Goal: Transaction & Acquisition: Purchase product/service

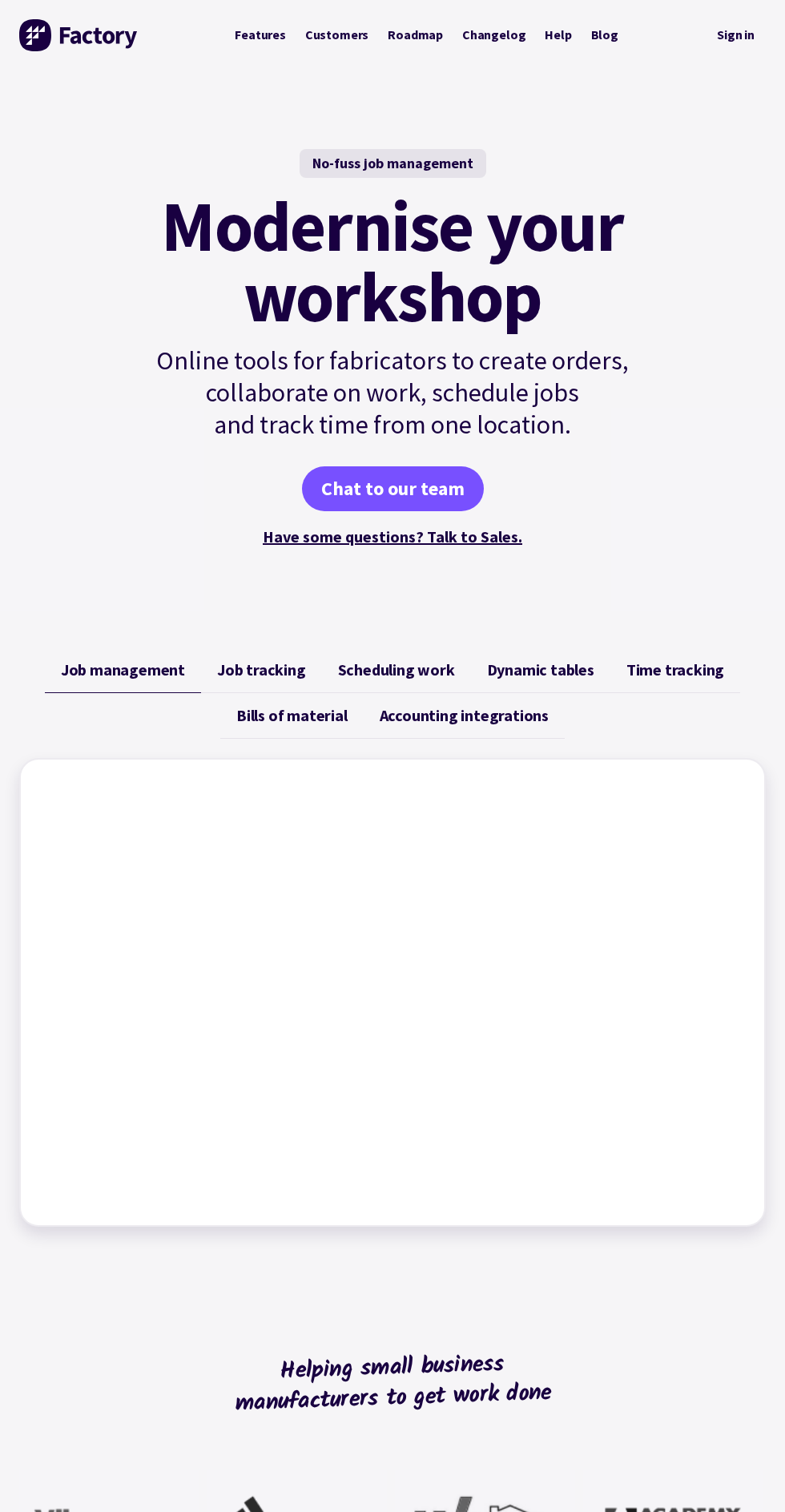
click at [739, 39] on link "Sign in" at bounding box center [736, 35] width 60 height 33
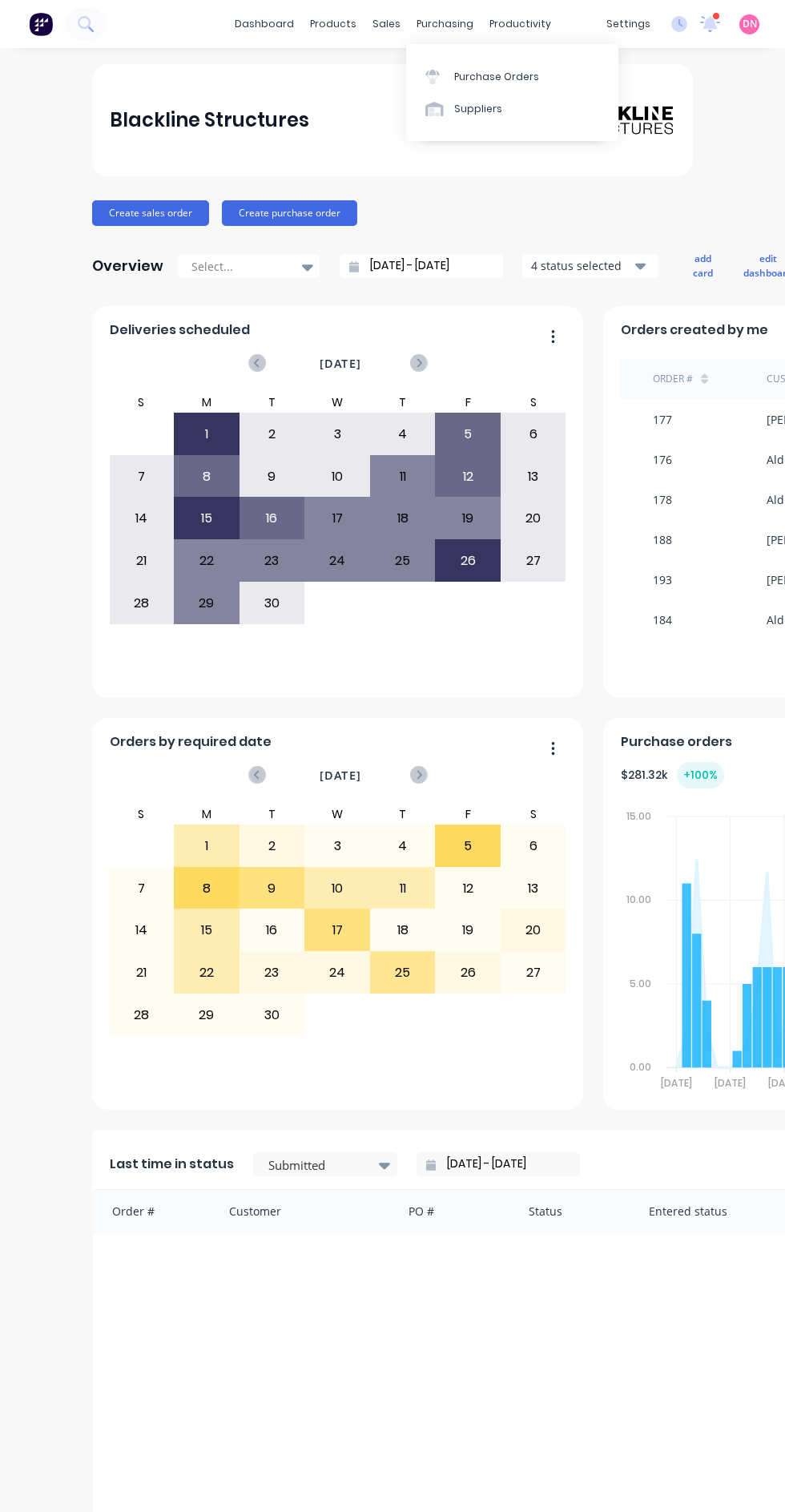
click at [553, 74] on link "Purchase Orders" at bounding box center [512, 76] width 212 height 32
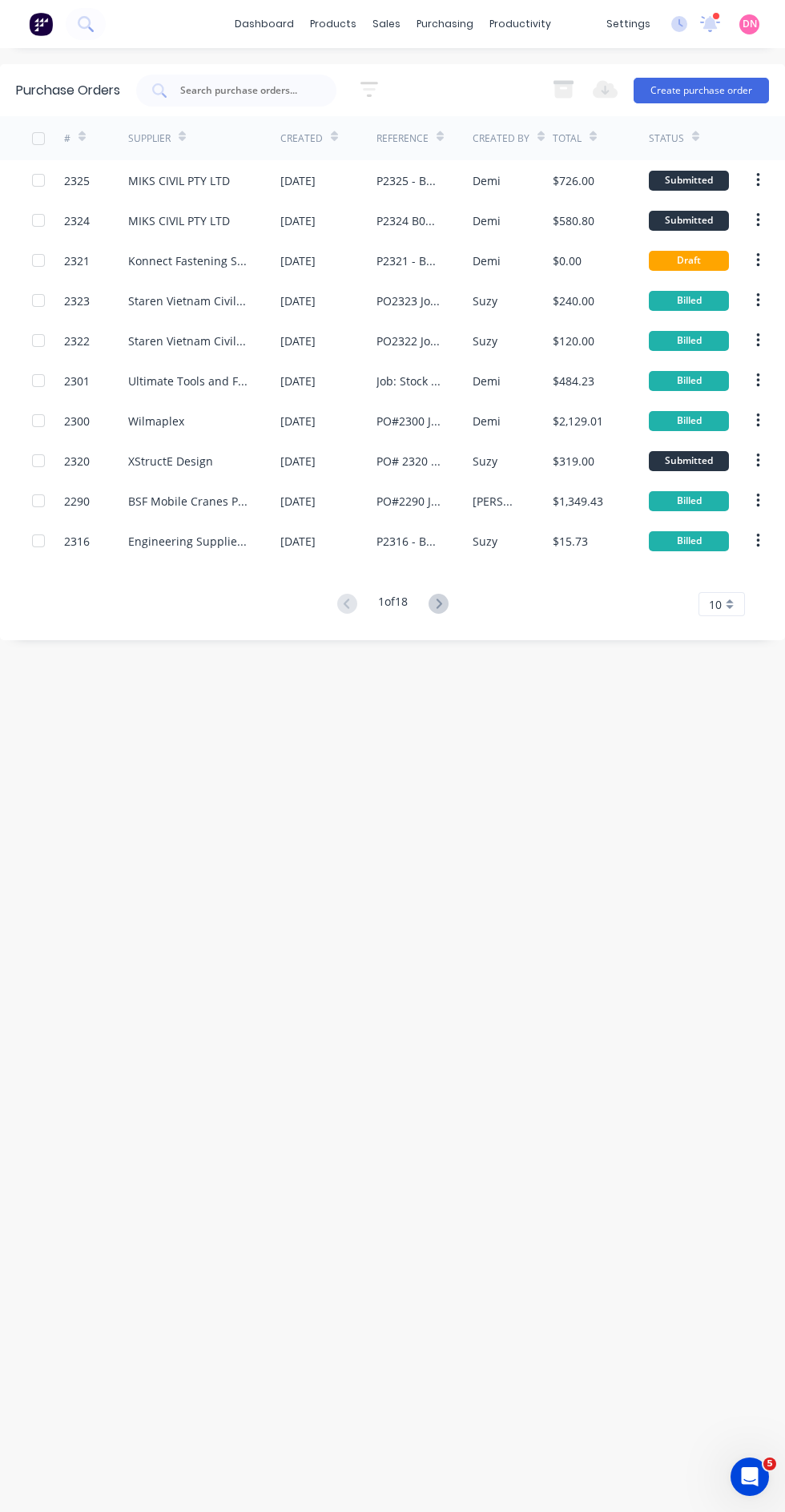
click at [719, 87] on button "Create purchase order" at bounding box center [702, 91] width 136 height 26
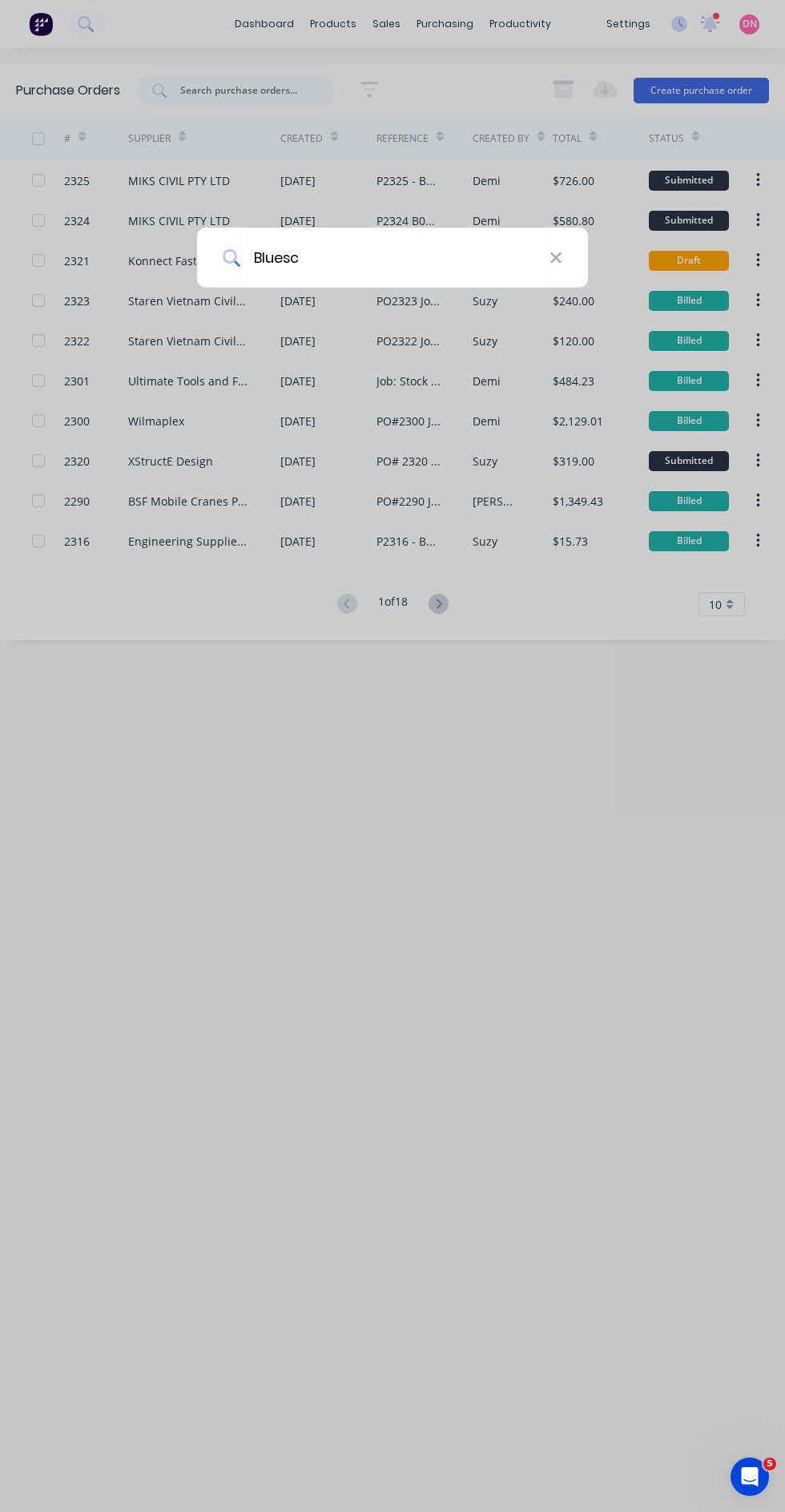
type input "Bluesco"
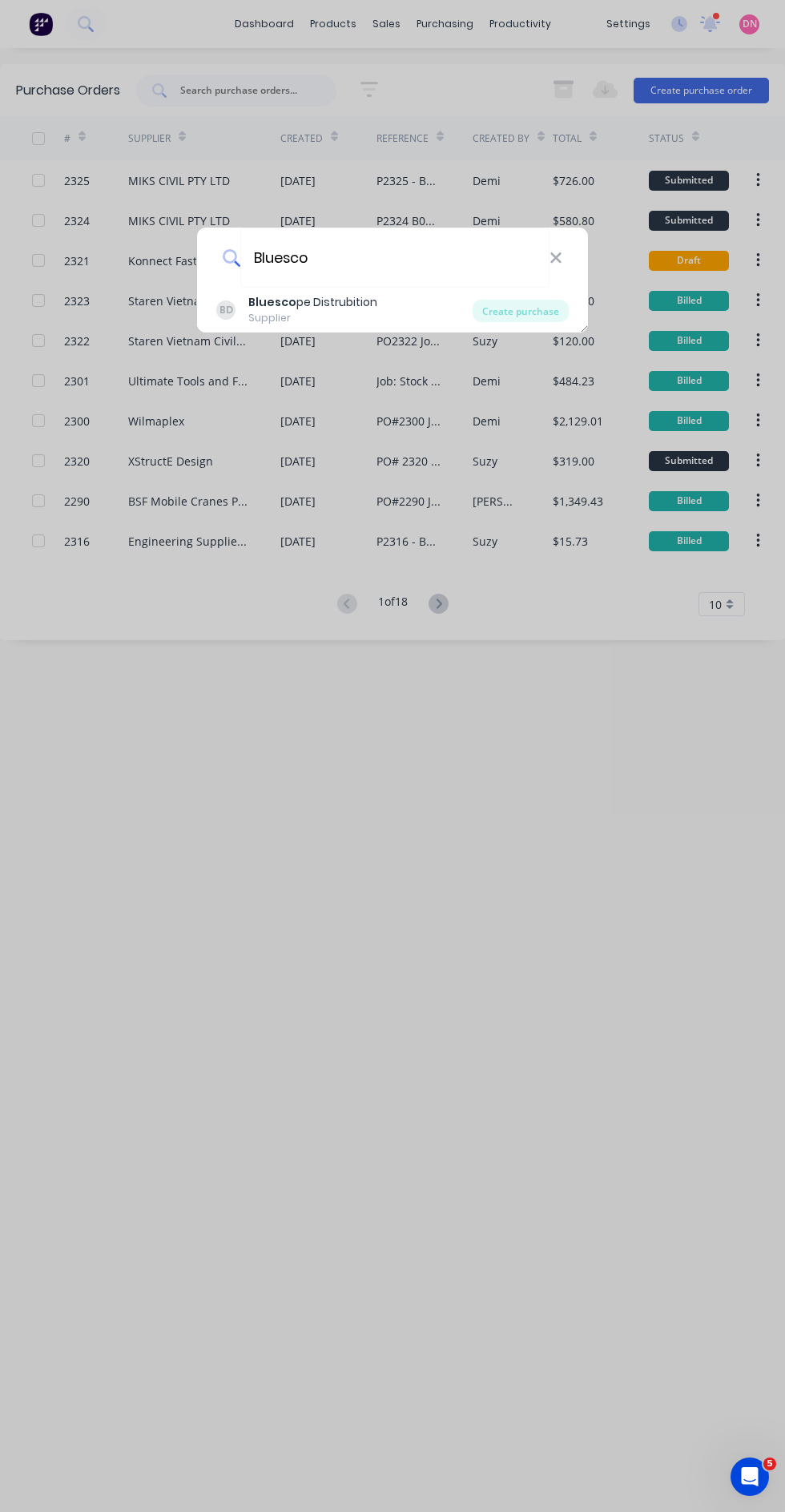
click at [546, 302] on div "Create purchase" at bounding box center [521, 310] width 96 height 22
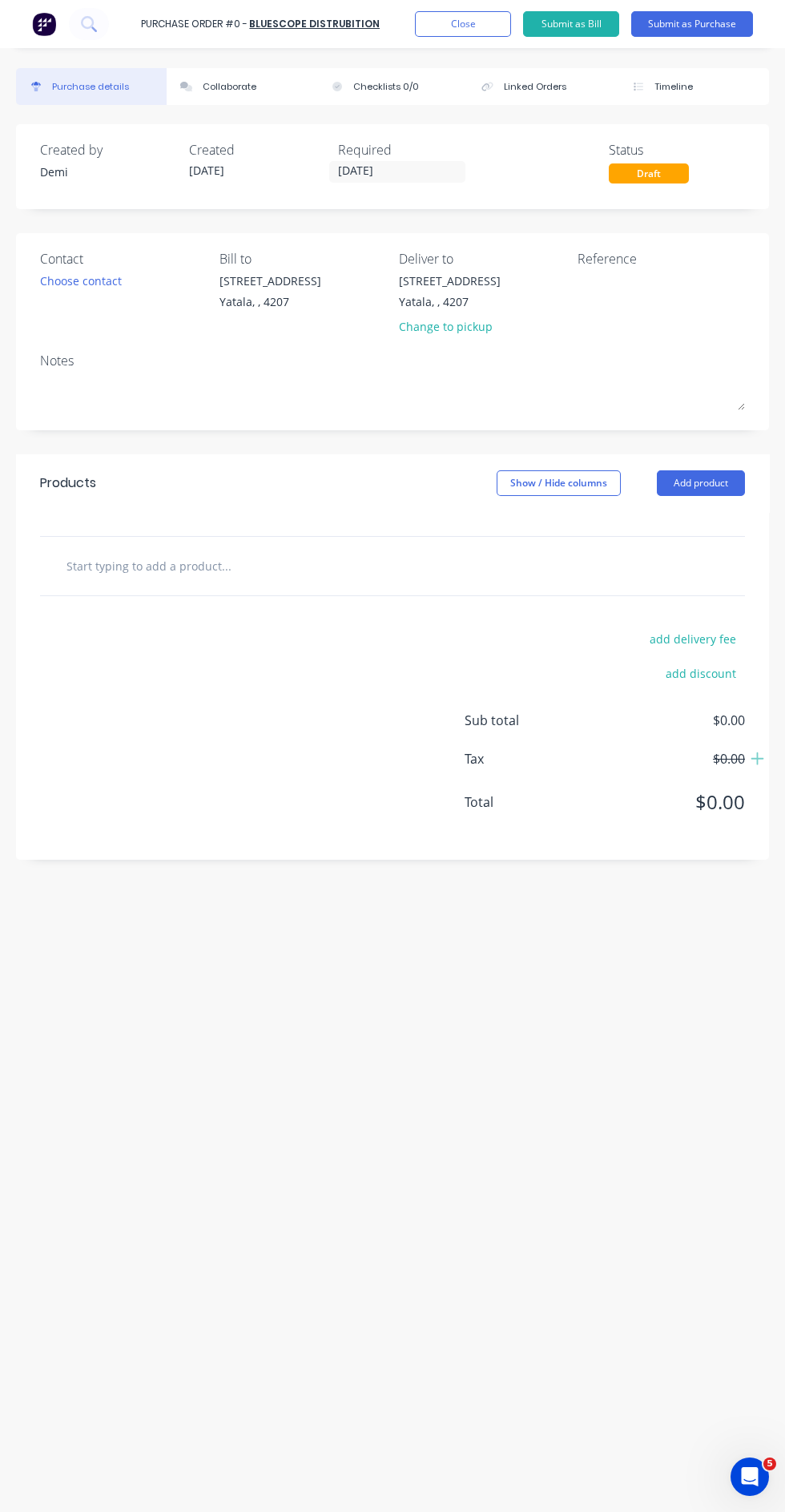
click at [178, 572] on input "text" at bounding box center [186, 566] width 240 height 32
click at [170, 568] on input "text" at bounding box center [186, 566] width 240 height 32
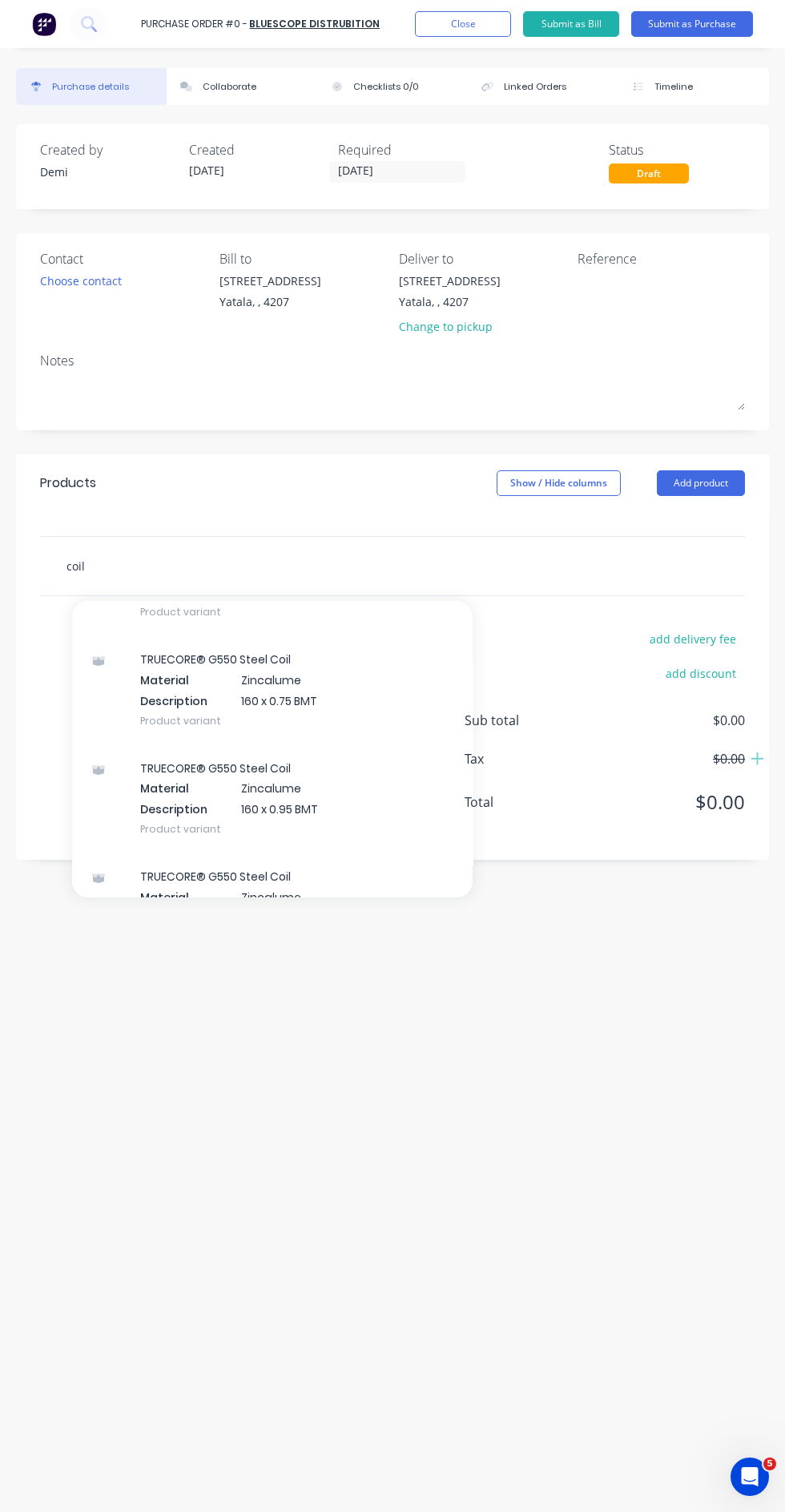
scroll to position [349, 0]
type input "coil"
click at [367, 775] on div "TRUECORE® G550 Steel Coil Material Zincalume Description 160 x 0.95 BMT Product…" at bounding box center [272, 795] width 401 height 108
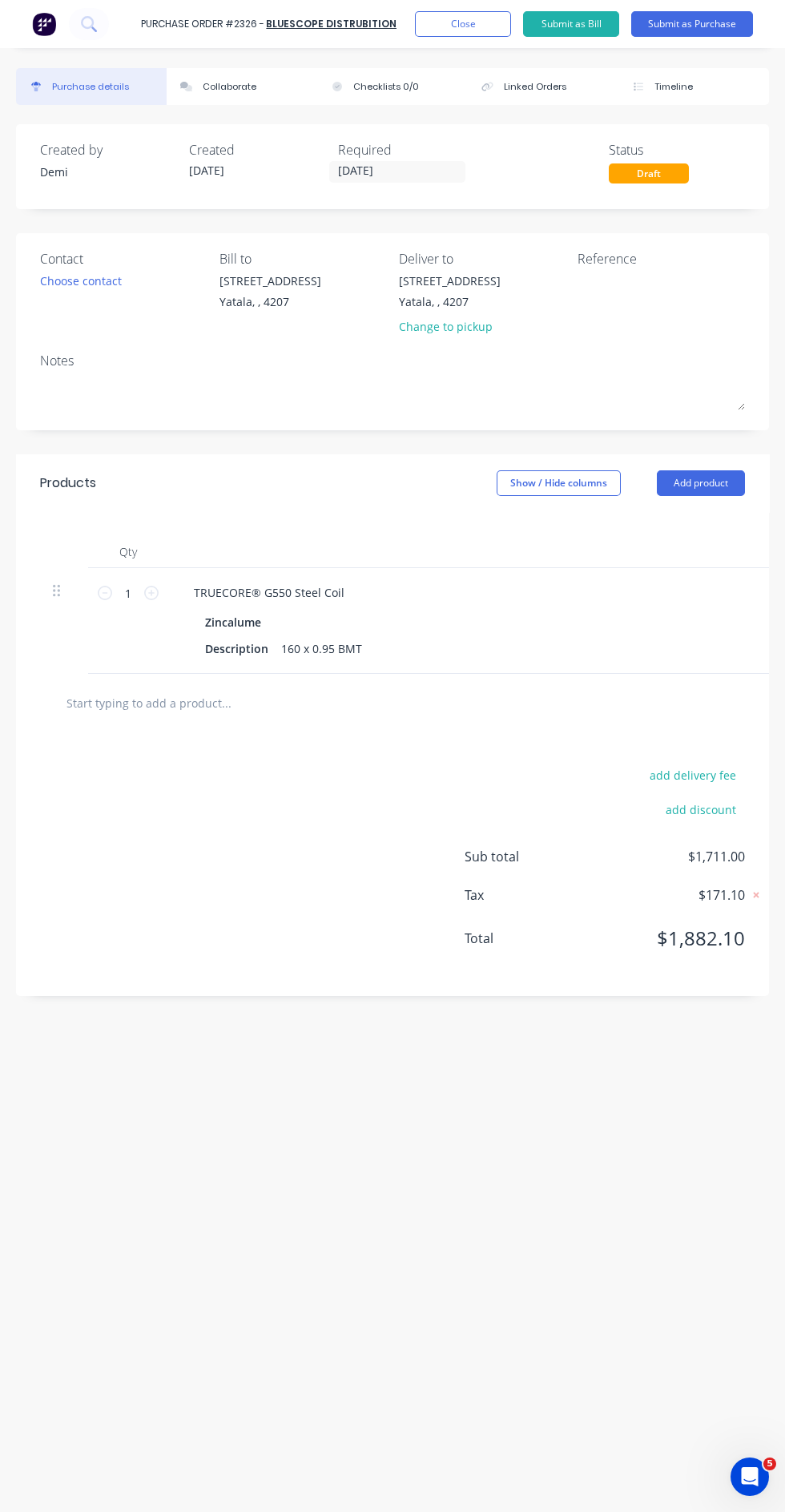
click at [459, 26] on button "Close" at bounding box center [463, 24] width 96 height 26
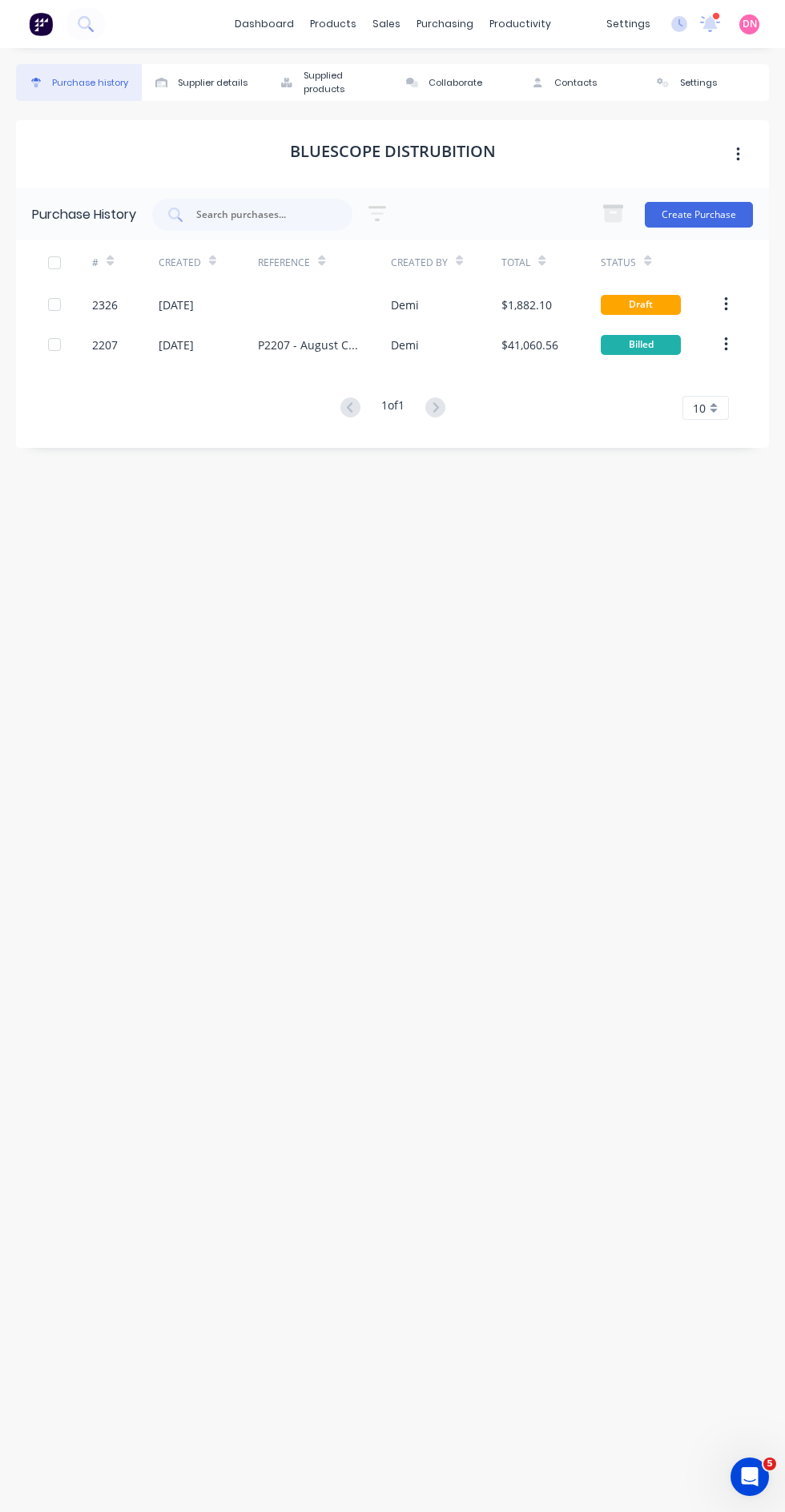
click at [464, 32] on div "purchasing" at bounding box center [445, 24] width 73 height 24
click at [544, 81] on link "Purchase Orders" at bounding box center [512, 76] width 212 height 32
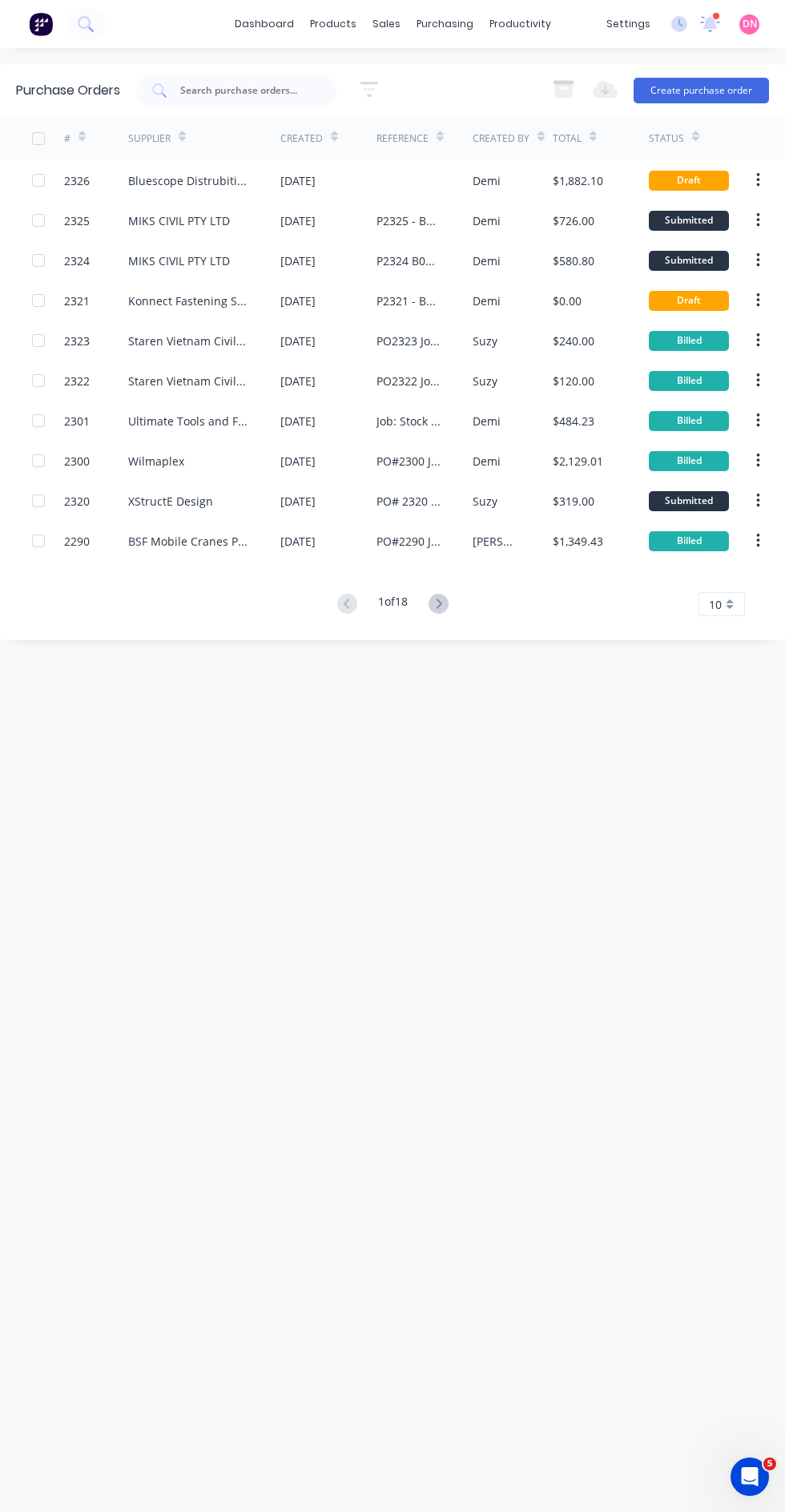
click at [693, 94] on button "Create purchase order" at bounding box center [702, 91] width 136 height 26
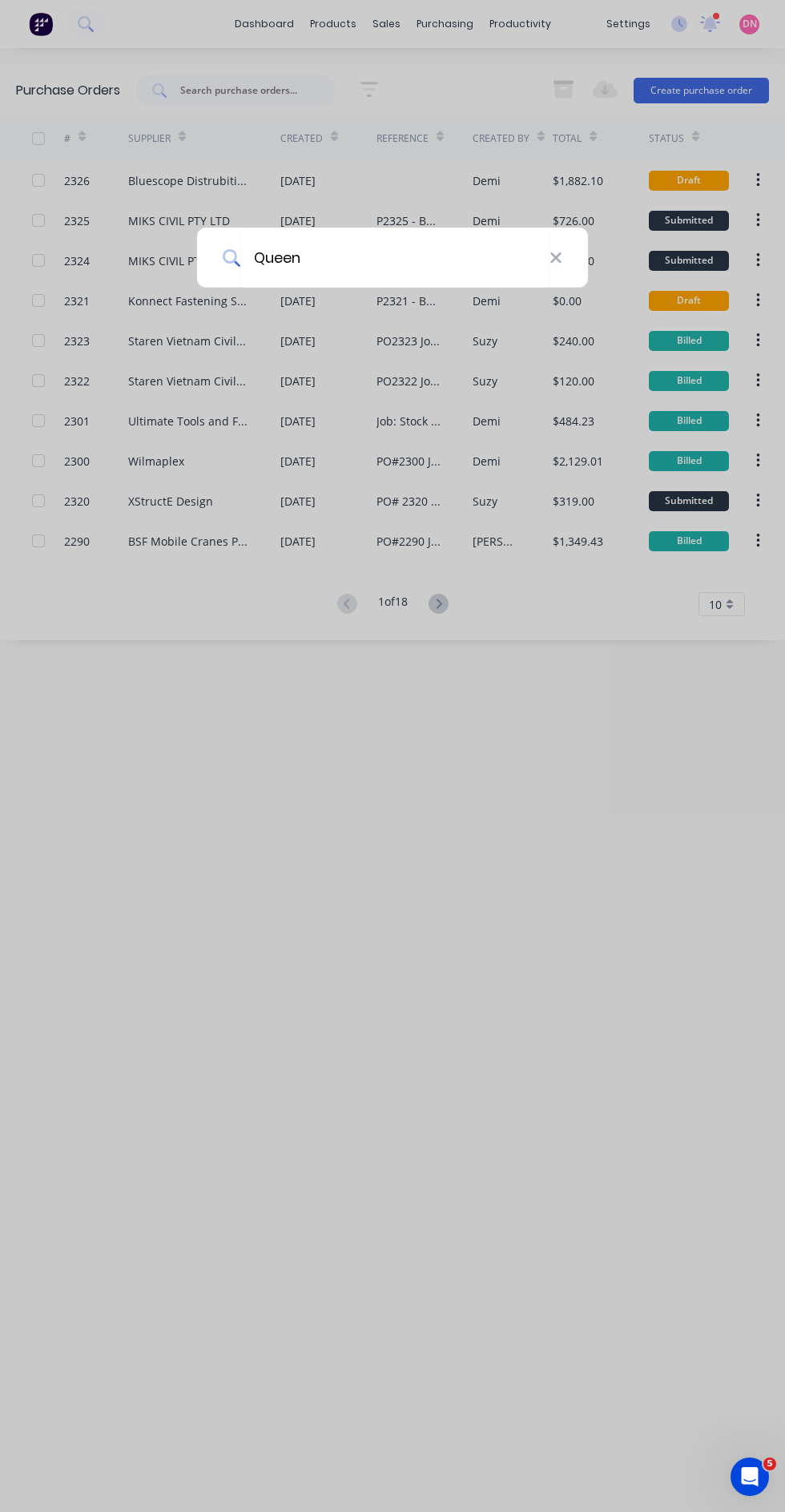
type input "Queens"
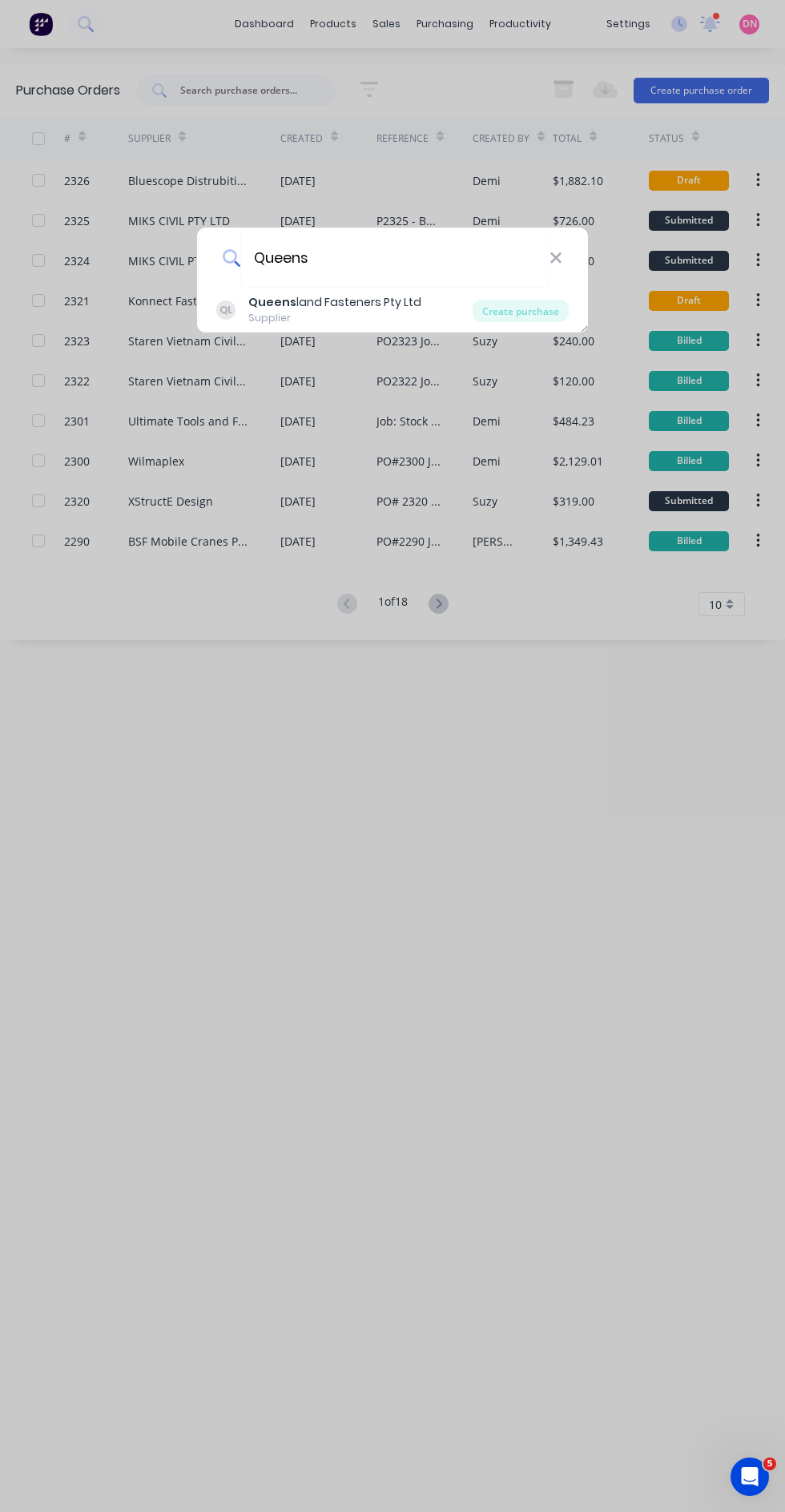
click at [534, 309] on div "Create purchase" at bounding box center [521, 310] width 96 height 22
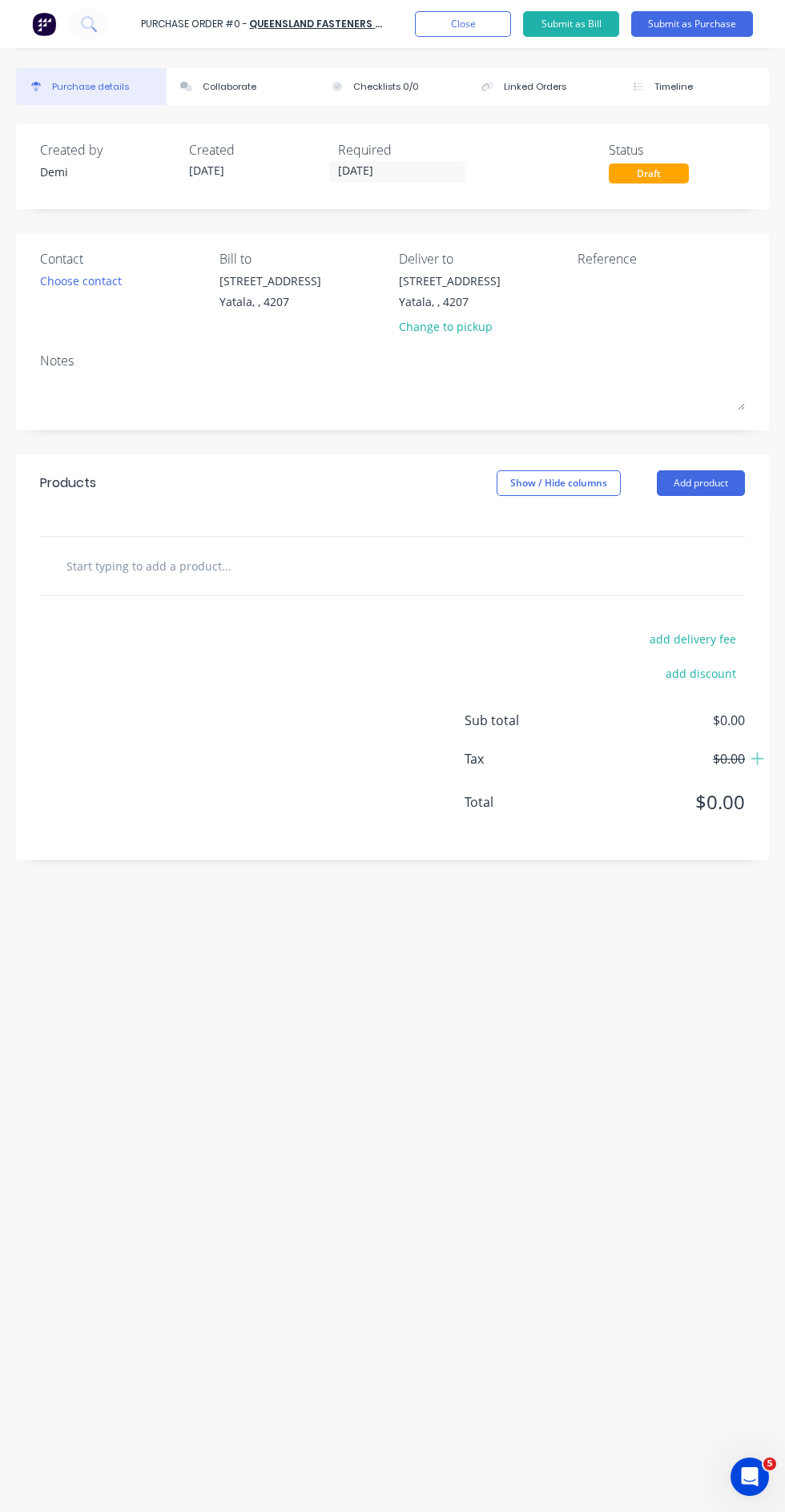
click at [721, 475] on button "Add product" at bounding box center [701, 484] width 88 height 26
click at [709, 526] on div "Product catalogue" at bounding box center [669, 524] width 124 height 23
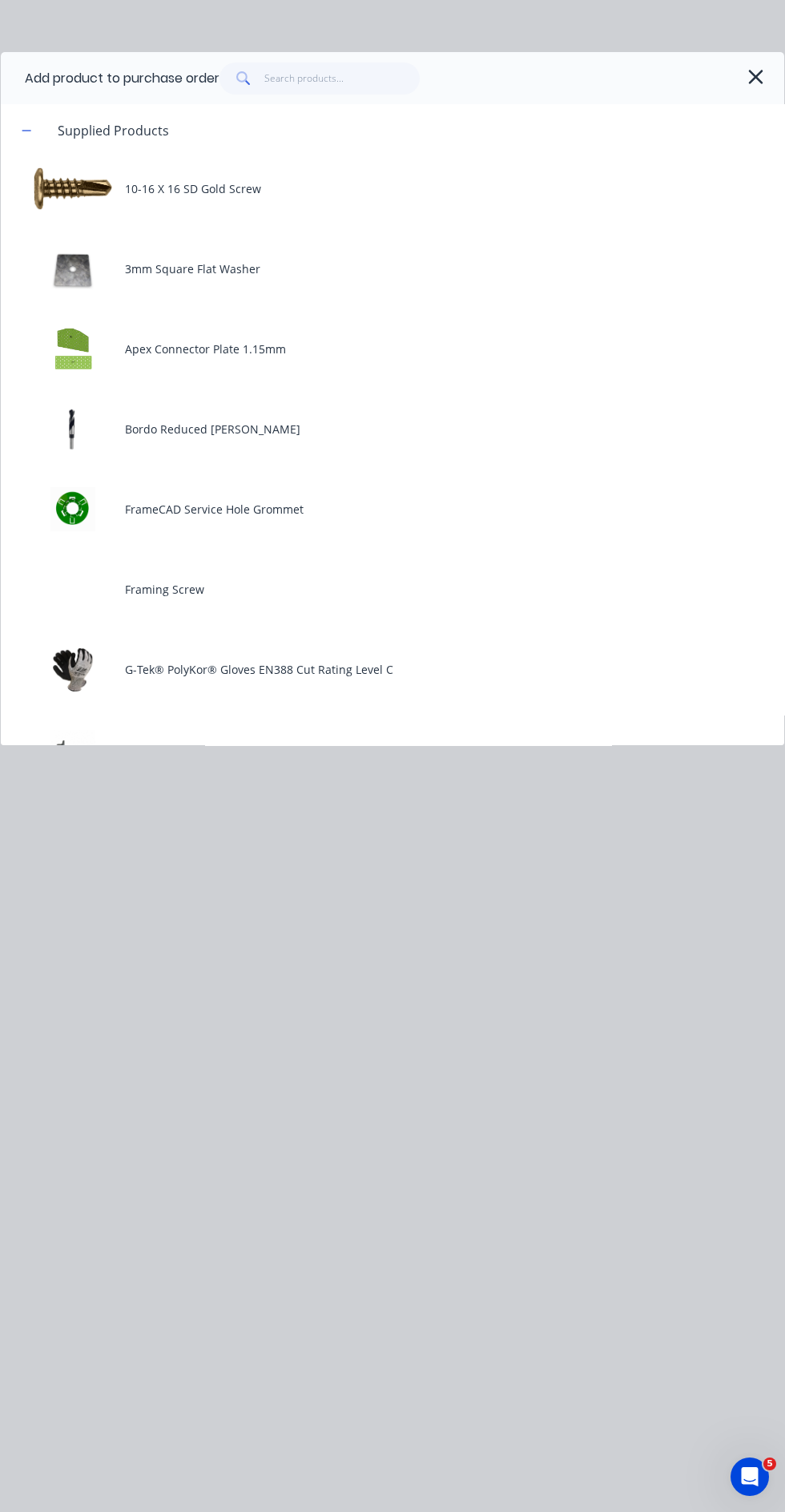
click at [321, 196] on div "10-16 X 16 SD Gold Screw" at bounding box center [393, 189] width 784 height 64
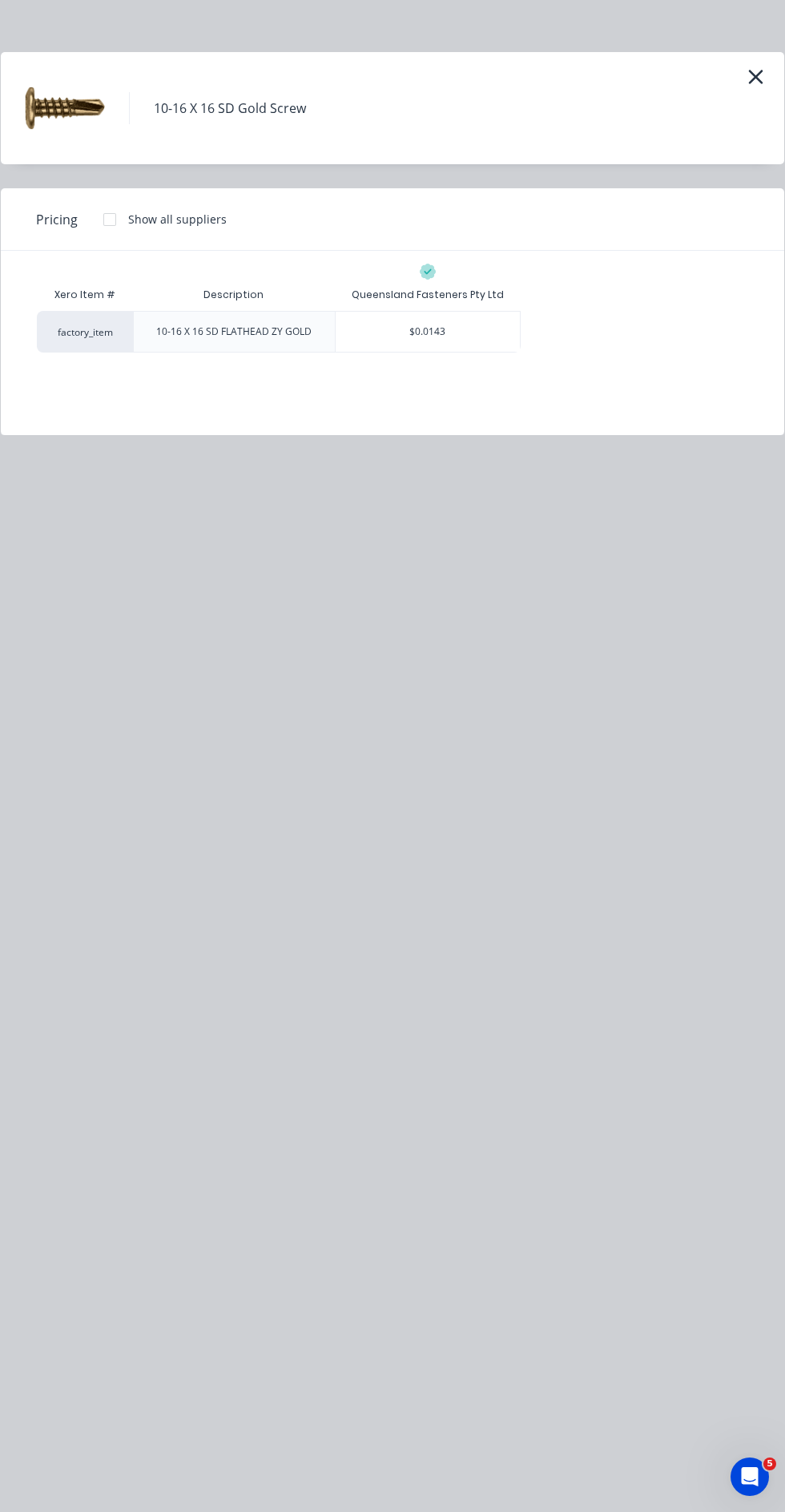
click at [471, 332] on div "$0.0143" at bounding box center [428, 332] width 185 height 40
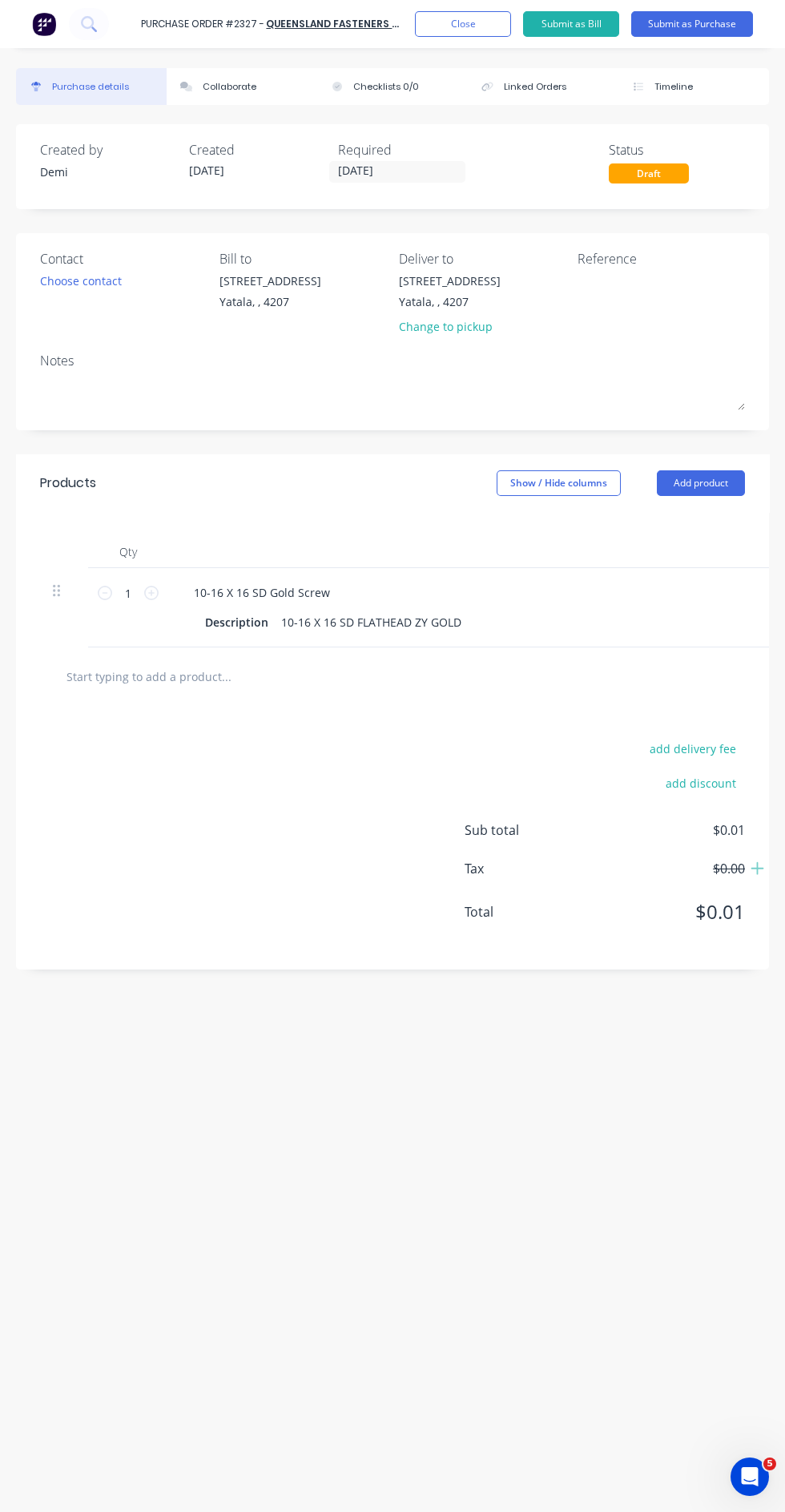
click at [152, 593] on icon at bounding box center [152, 592] width 14 height 14
type input "2"
type input "$0.03"
click at [152, 593] on icon at bounding box center [152, 592] width 14 height 14
type input "3"
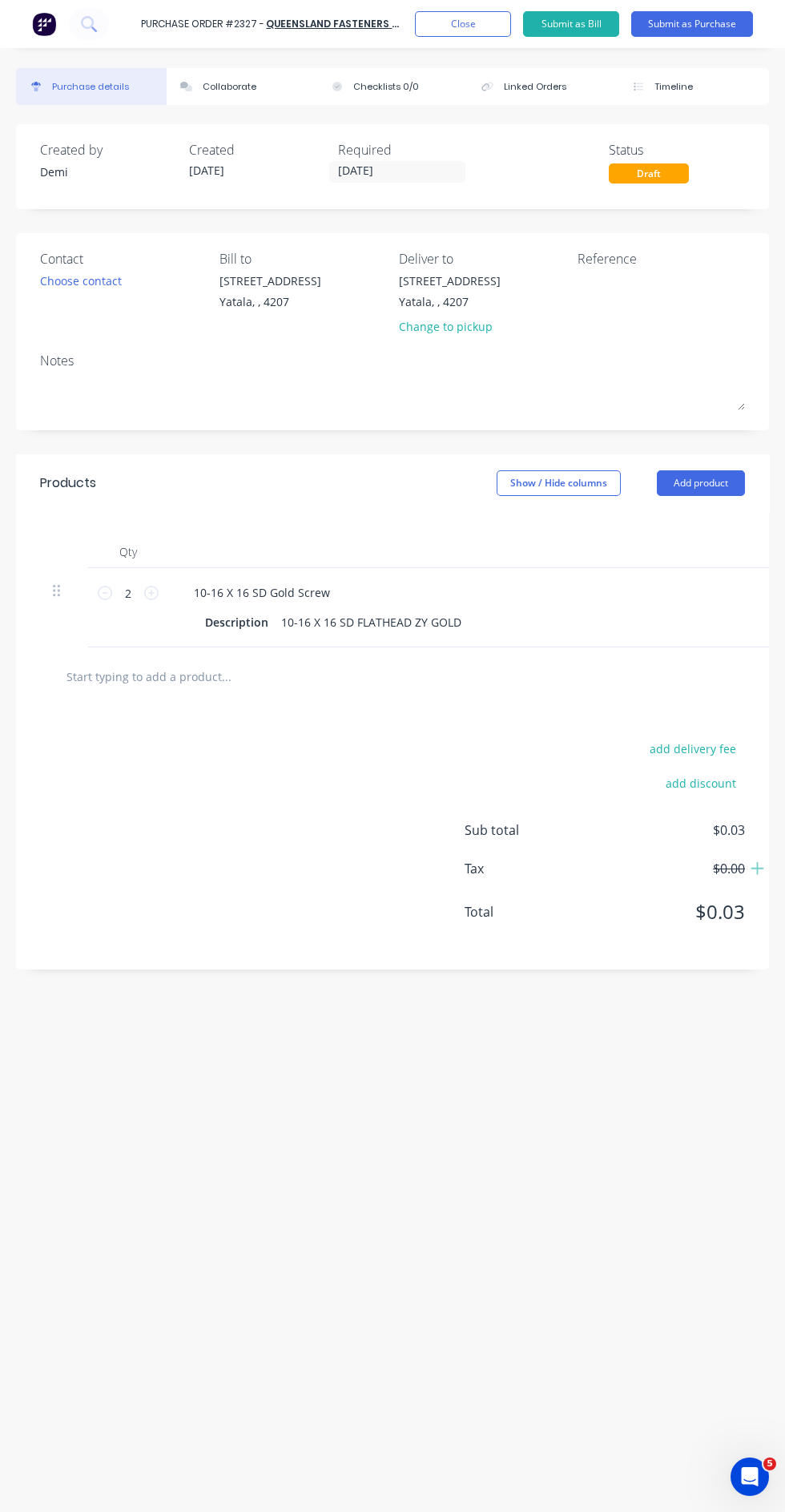
type input "$0.04"
click at [152, 593] on icon at bounding box center [152, 592] width 14 height 14
type input "4"
type input "$0.06"
click at [121, 594] on input "4" at bounding box center [128, 592] width 32 height 24
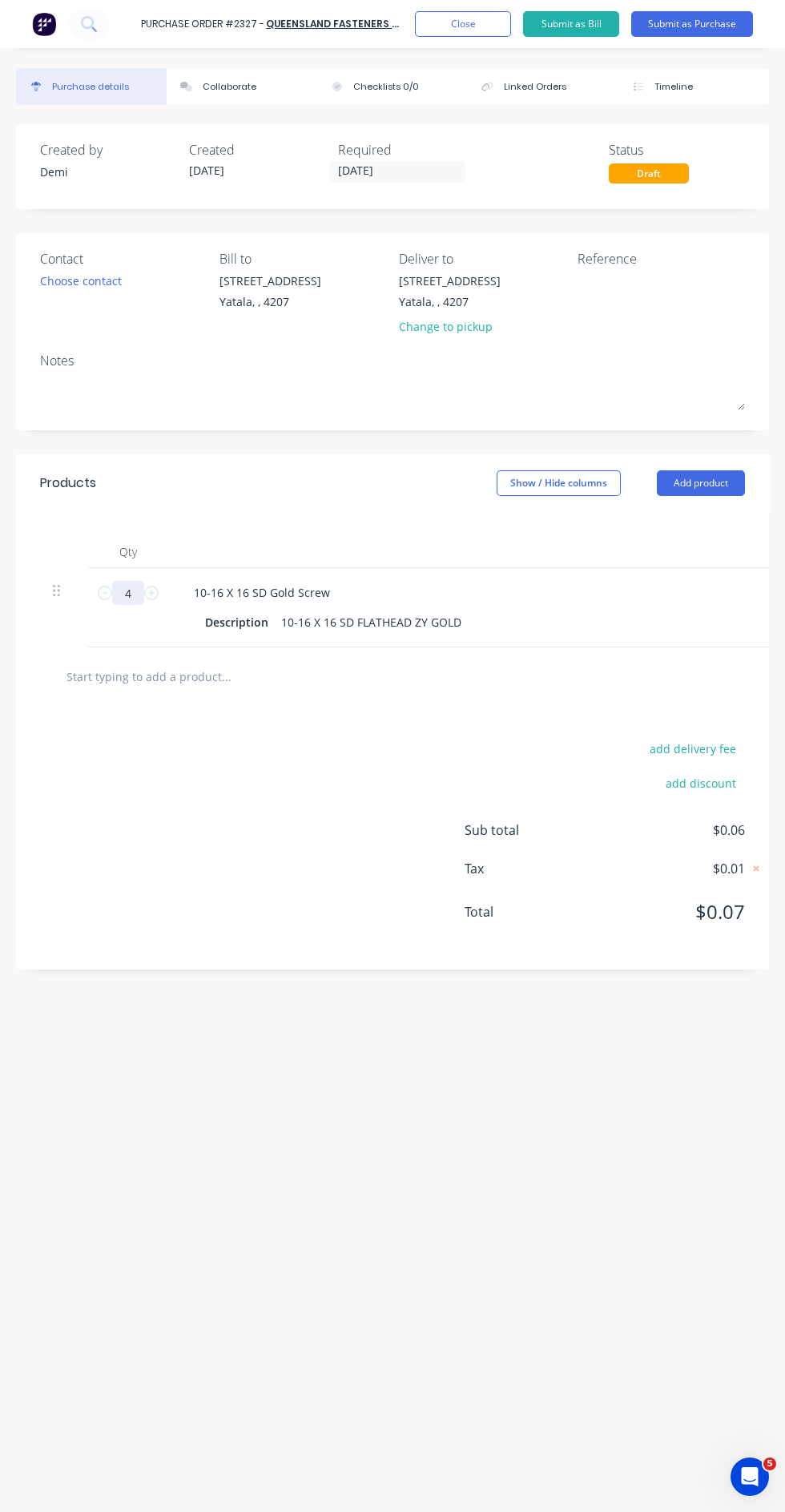
type input "2"
type input "$0.03"
type input "20"
type input "$0.29"
type input "200"
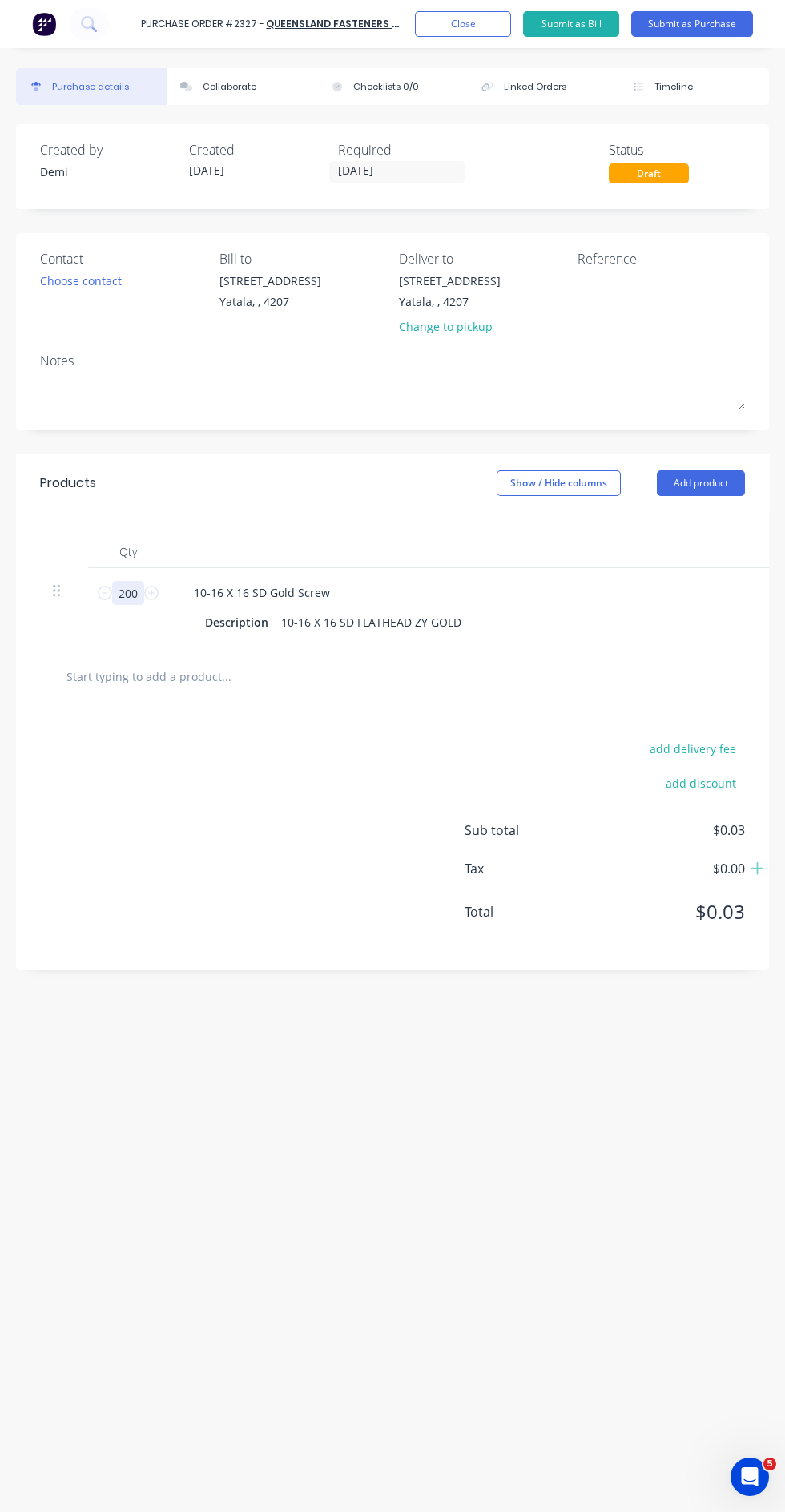
type input "$2.86"
type input "2000"
type input "$28.60"
type input "2000"
click at [473, 326] on div "Change to pickup" at bounding box center [450, 326] width 102 height 17
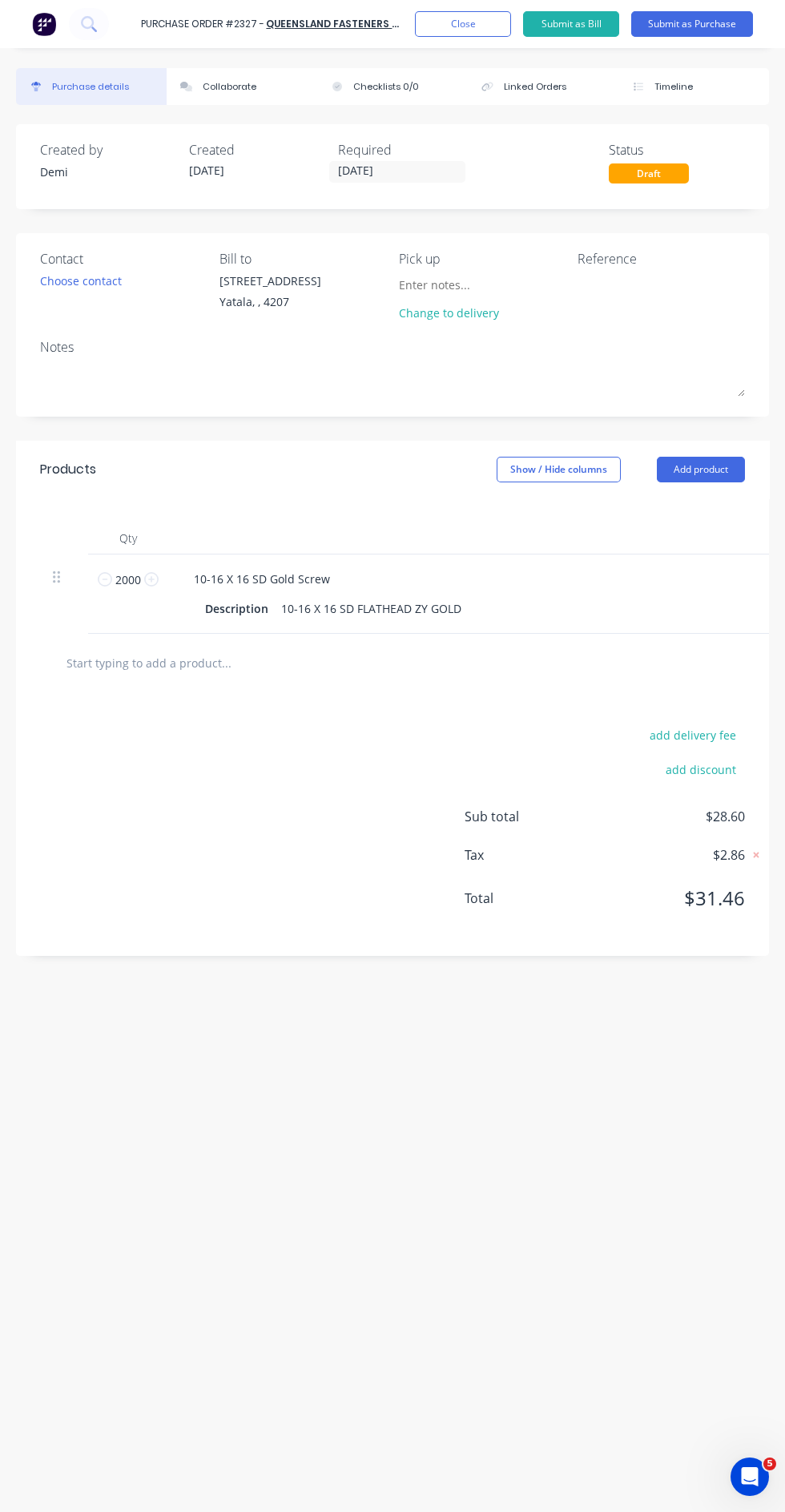
click at [475, 275] on input at bounding box center [472, 284] width 146 height 24
type input "Izzy - Pick Up"
click at [480, 27] on button "Close" at bounding box center [463, 24] width 96 height 26
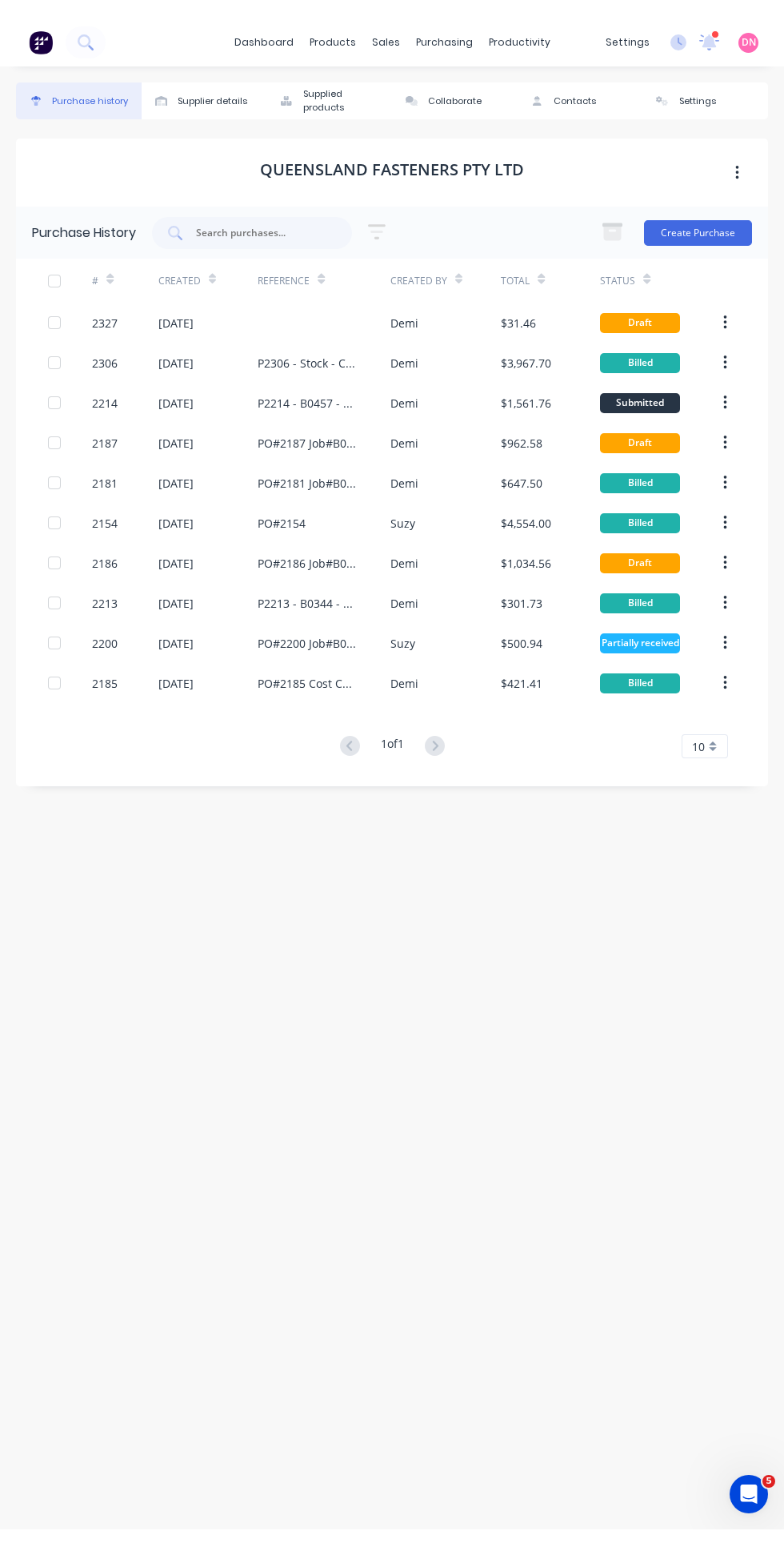
scroll to position [27, 0]
